Goal: Obtain resource: Obtain resource

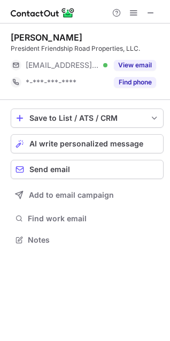
scroll to position [233, 170]
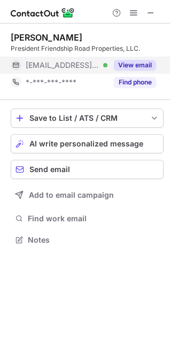
click at [137, 61] on button "View email" at bounding box center [135, 65] width 42 height 11
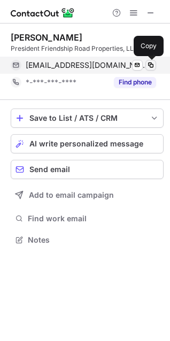
click at [150, 66] on span at bounding box center [151, 65] width 9 height 9
